Goal: Task Accomplishment & Management: Manage account settings

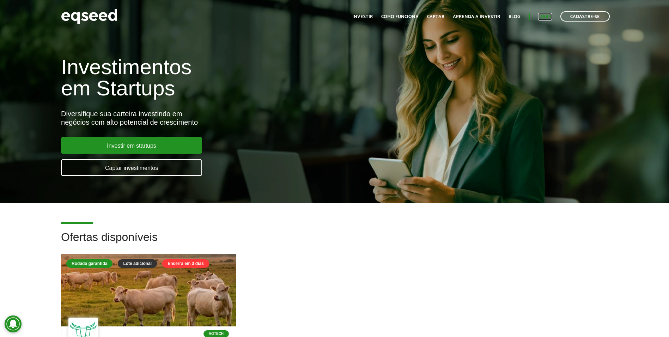
click at [549, 16] on link "Login" at bounding box center [545, 16] width 14 height 5
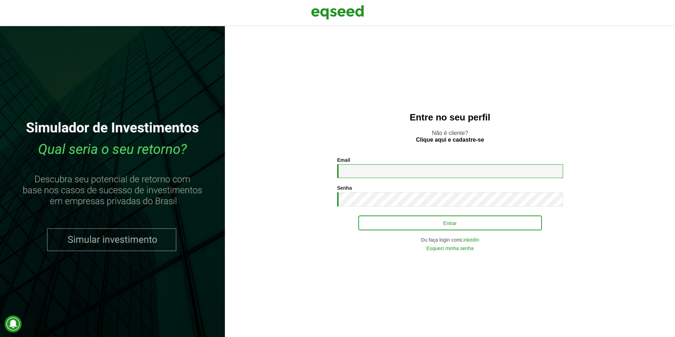
type input "**********"
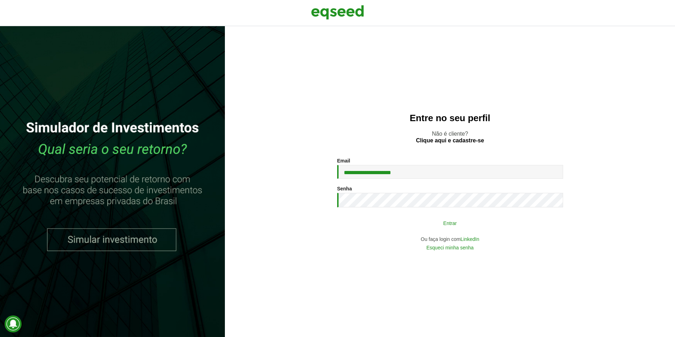
click at [427, 228] on button "Entrar" at bounding box center [449, 222] width 183 height 13
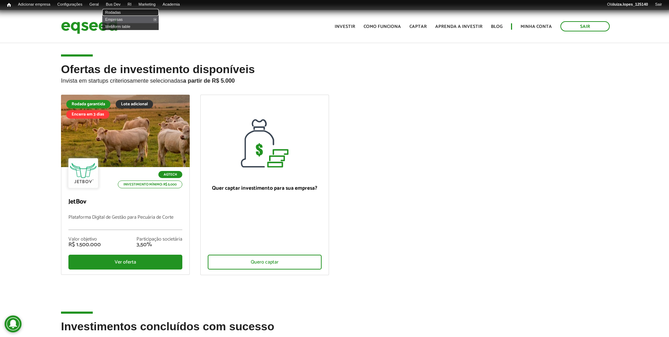
click at [120, 14] on link "Rodadas" at bounding box center [130, 12] width 56 height 7
